Goal: Task Accomplishment & Management: Use online tool/utility

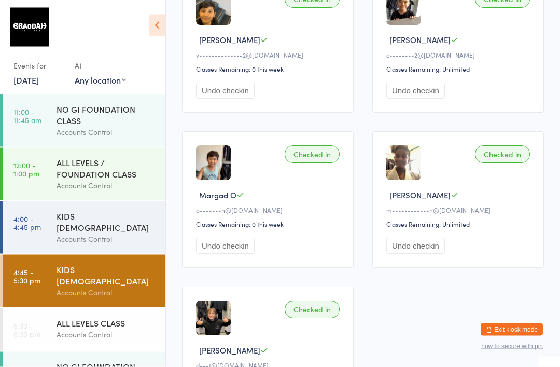
scroll to position [205, 0]
click at [105, 317] on div "ALL LEVELS CLASS" at bounding box center [107, 322] width 100 height 11
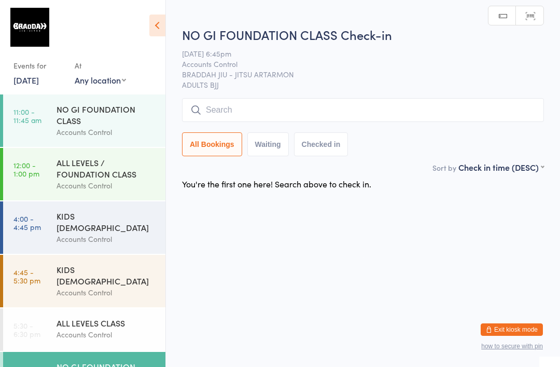
click at [406, 116] on input "search" at bounding box center [363, 110] width 362 height 24
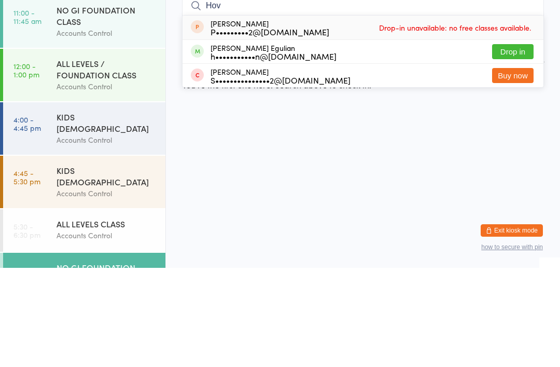
type input "Hov"
click at [520, 143] on button "Drop in" at bounding box center [512, 150] width 41 height 15
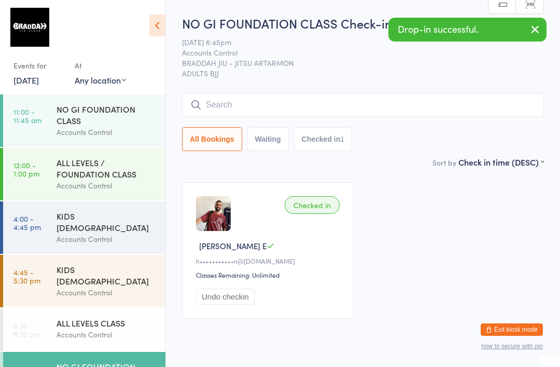
click at [101, 328] on div "Accounts Control" at bounding box center [107, 334] width 100 height 12
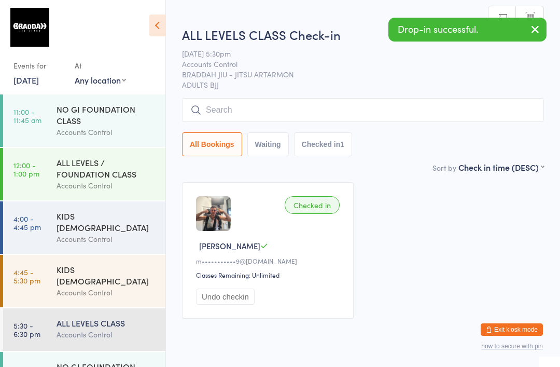
click at [381, 110] on input "search" at bounding box center [363, 110] width 362 height 24
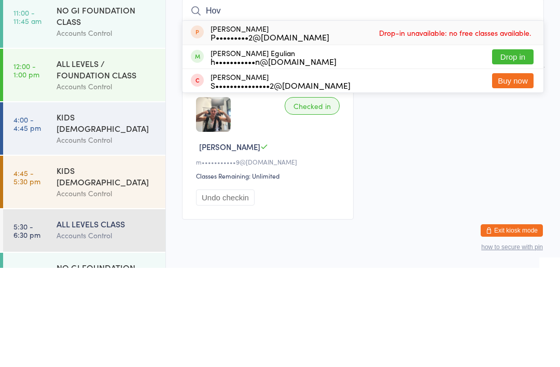
type input "Hov"
click at [513, 148] on button "Drop in" at bounding box center [512, 155] width 41 height 15
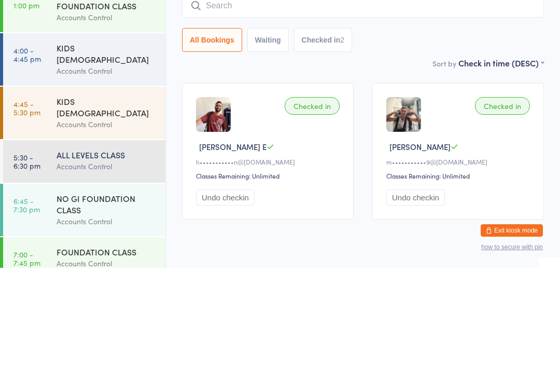
scroll to position [68, 0]
click at [59, 248] on div "ALL LEVELS CLASS" at bounding box center [107, 253] width 100 height 11
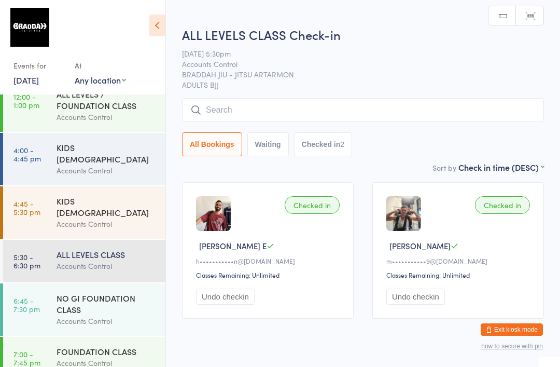
click at [233, 110] on input "search" at bounding box center [363, 110] width 362 height 24
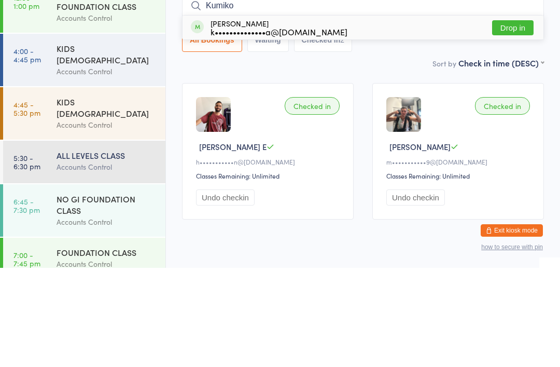
type input "Kumiko"
click at [253, 118] on div "[PERSON_NAME] k••••••••••••••a@[DOMAIN_NAME]" at bounding box center [279, 126] width 137 height 17
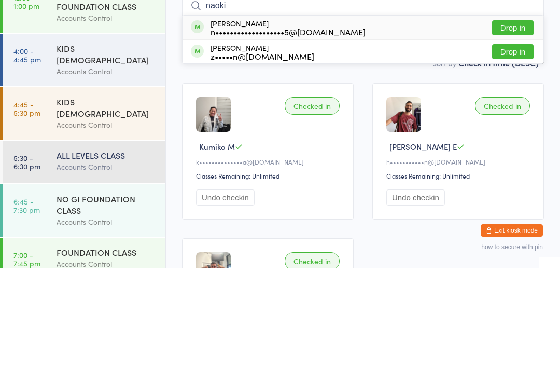
type input "naoki"
click at [281, 127] on div "n•••••••••••••••••••5@[DOMAIN_NAME]" at bounding box center [288, 131] width 155 height 8
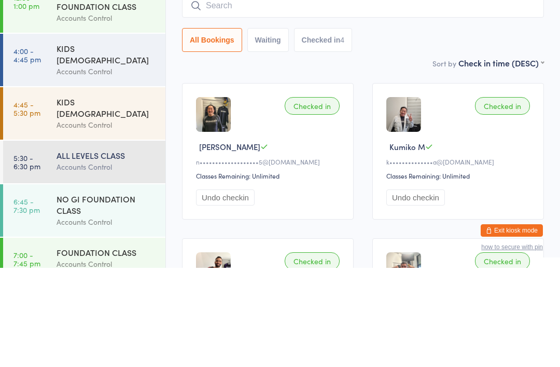
click at [60, 186] on div "KIDS [DEMOGRAPHIC_DATA] Accounts Control" at bounding box center [111, 212] width 109 height 52
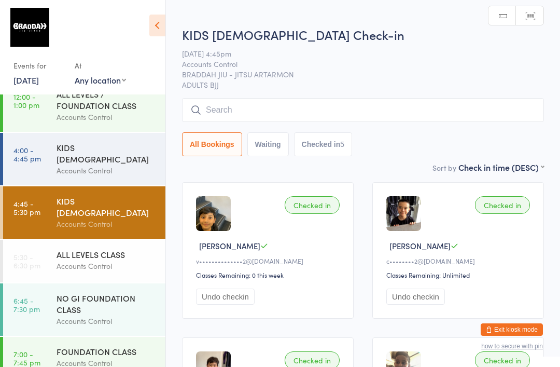
click at [470, 97] on div "KIDS [DEMOGRAPHIC_DATA] Check-in [DATE] 4:45pm Accounts Control BRADDAH JIU - J…" at bounding box center [363, 93] width 362 height 135
click at [468, 116] on input "search" at bounding box center [363, 110] width 362 height 24
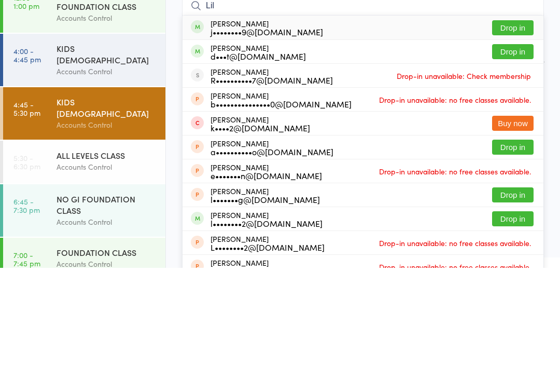
type input "Lil"
click at [516, 119] on button "Drop in" at bounding box center [512, 126] width 41 height 15
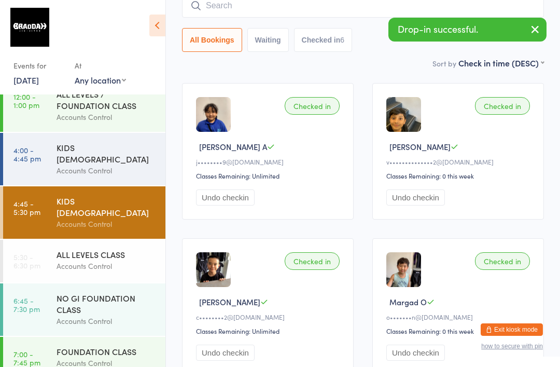
click at [40, 248] on link "5:30 - 6:30 pm ALL LEVELS CLASS Accounts Control" at bounding box center [84, 261] width 162 height 43
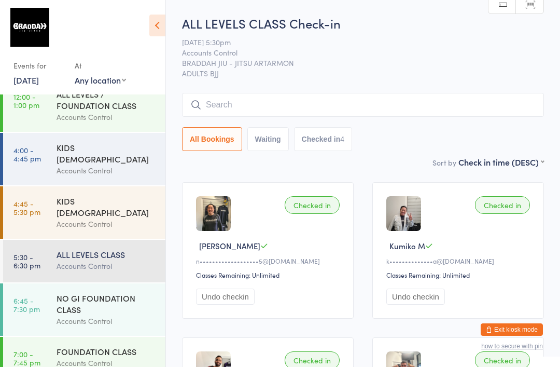
click at [460, 102] on input "search" at bounding box center [363, 105] width 362 height 24
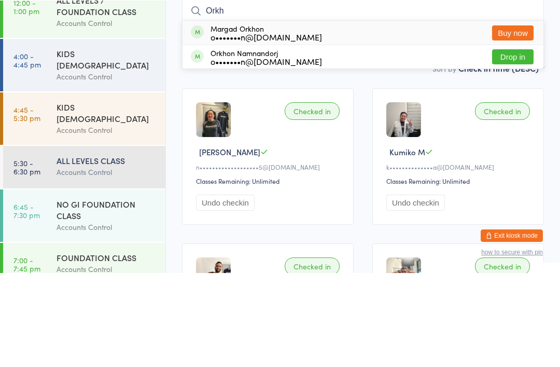
type input "Orkh"
click at [514, 143] on button "Drop in" at bounding box center [512, 150] width 41 height 15
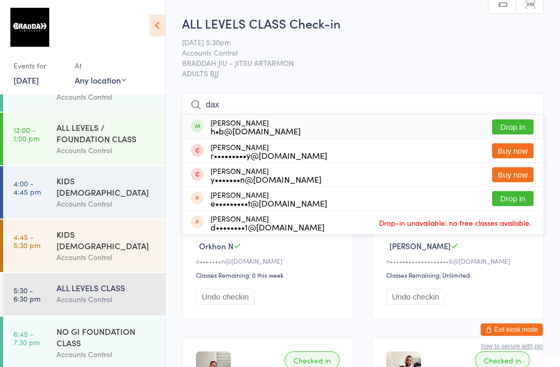
type input "dax"
click at [515, 122] on button "Drop in" at bounding box center [512, 126] width 41 height 15
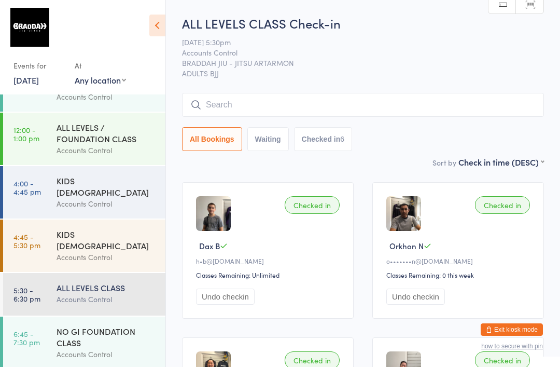
click at [432, 104] on input "search" at bounding box center [363, 105] width 362 height 24
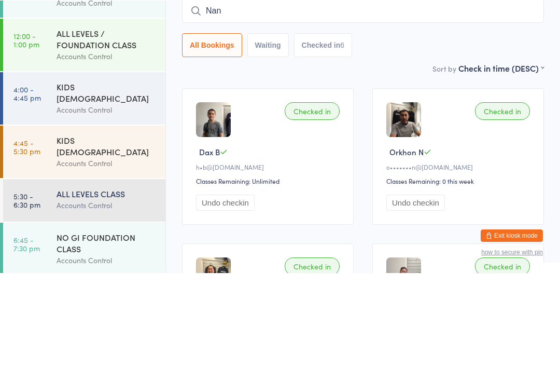
type input "Nan"
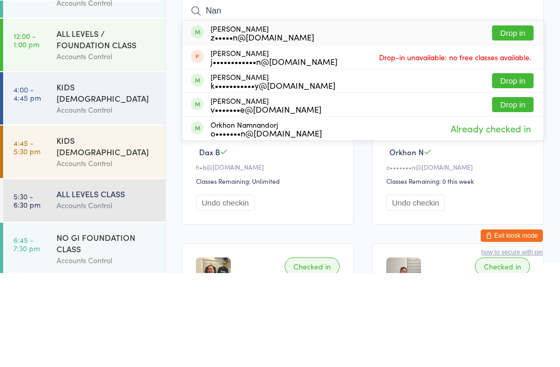
click at [519, 119] on button "Drop in" at bounding box center [512, 126] width 41 height 15
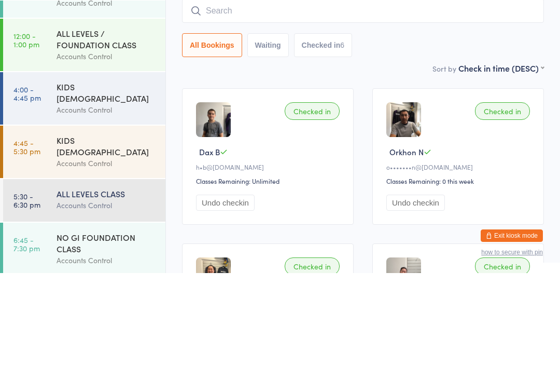
scroll to position [94, 0]
